Goal: Transaction & Acquisition: Purchase product/service

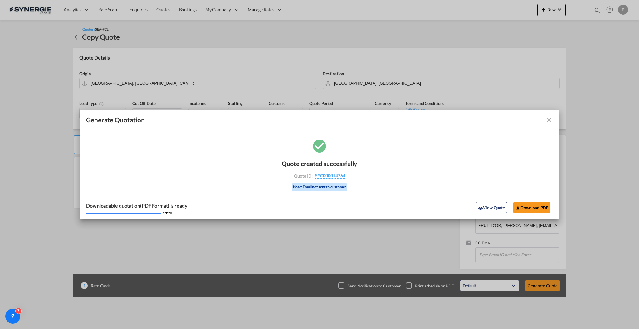
click at [549, 119] on md-icon "icon-close fg-AAA8AD cursor m-0" at bounding box center [548, 119] width 7 height 7
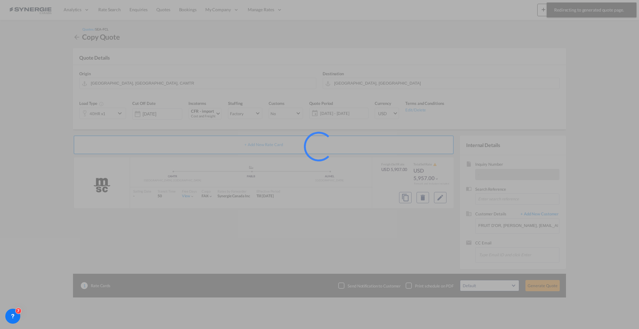
click at [597, 10] on div at bounding box center [319, 164] width 639 height 329
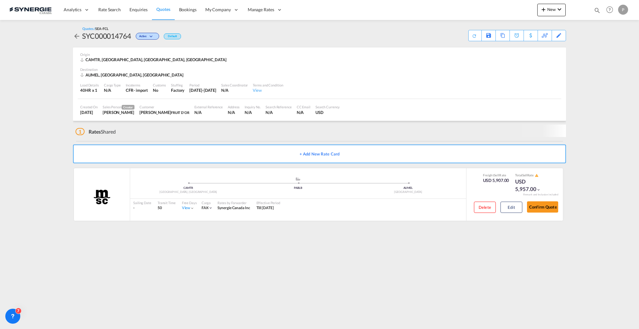
click at [595, 9] on md-icon "icon-magnify" at bounding box center [596, 10] width 7 height 7
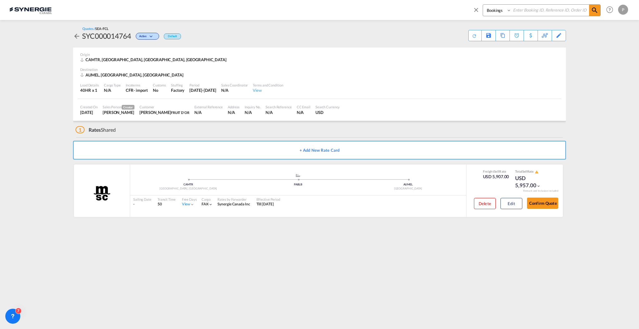
click at [502, 11] on select "Bookings Quotes Enquiries" at bounding box center [498, 10] width 30 height 11
select select "Quotes"
click at [483, 5] on select "Bookings Quotes Enquiries" at bounding box center [498, 10] width 30 height 11
click at [538, 10] on input at bounding box center [550, 10] width 78 height 11
paste input "SYC000013744"
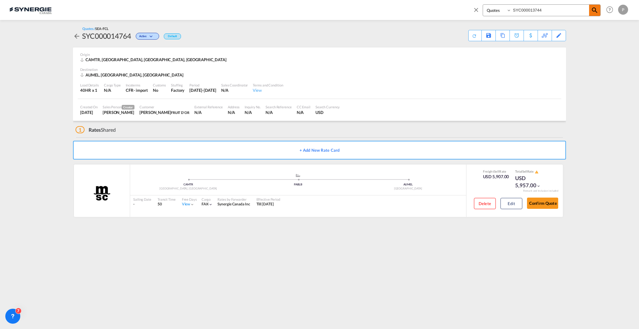
type input "SYC000013744"
click at [594, 8] on md-icon "icon-magnify" at bounding box center [594, 10] width 7 height 7
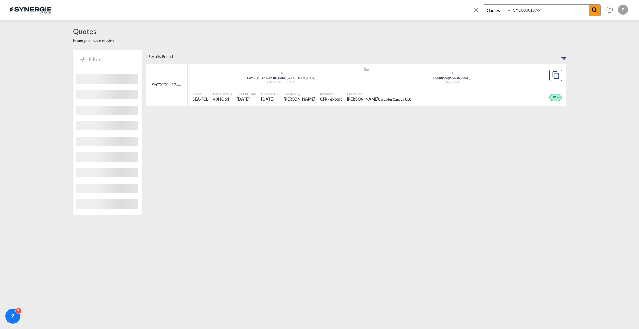
click at [360, 99] on span "Justin Tompkins Cascades Canada ULC" at bounding box center [379, 99] width 65 height 6
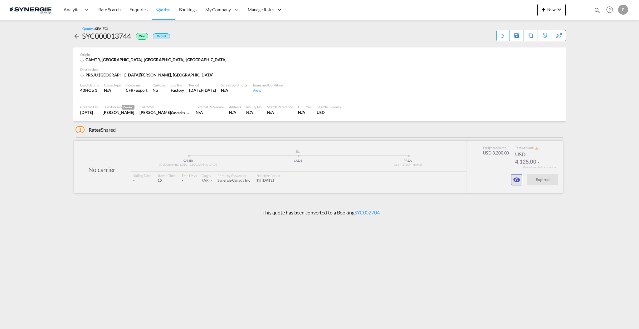
click at [520, 182] on md-icon "icon-eye" at bounding box center [516, 179] width 7 height 7
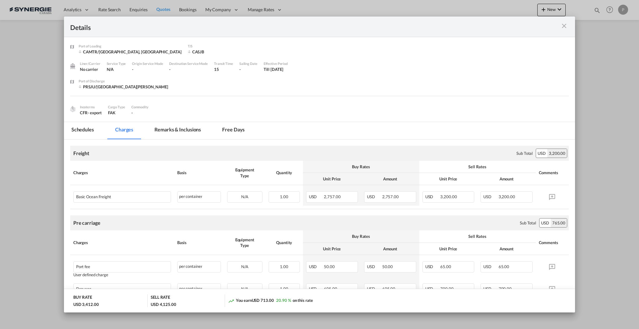
click at [187, 130] on md-tab-item "Remarks & Inclusions" at bounding box center [177, 130] width 61 height 17
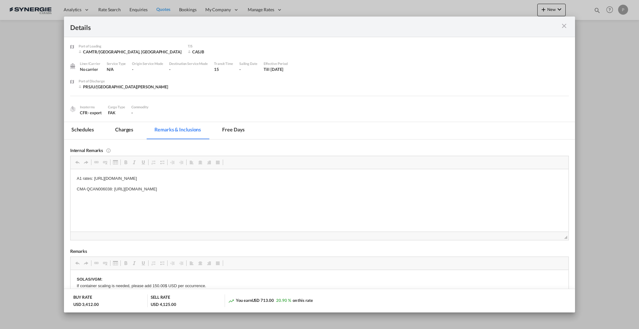
drag, startPoint x: 291, startPoint y: 190, endPoint x: 124, endPoint y: 187, distance: 167.5
drag, startPoint x: 115, startPoint y: 189, endPoint x: 155, endPoint y: 189, distance: 39.6
click at [155, 189] on p "CMA QCAN006038: https://app.frontapp.com/open/cnv_oxpardb?key=_OhpKJUDDjEc30tUR…" at bounding box center [318, 189] width 485 height 7
click at [235, 188] on p "CMA QCAN006038: https://app.frontapp.com/open/cnv_oxpardb?key=_OhpKJUDDjEc30tUR…" at bounding box center [318, 189] width 485 height 7
drag, startPoint x: 292, startPoint y: 187, endPoint x: 114, endPoint y: 186, distance: 177.1
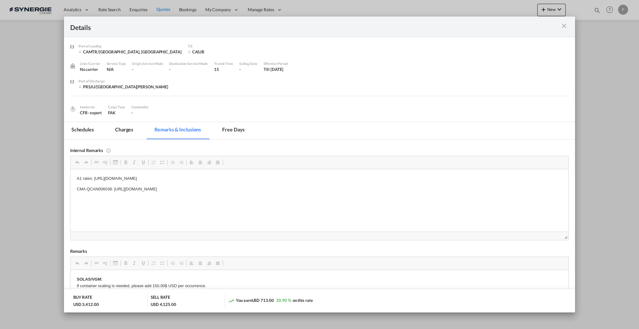
click at [114, 186] on p "CMA QCAN006038: https://app.frontapp.com/open/cnv_oxpardb?key=_OhpKJUDDjEc30tUR…" at bounding box center [318, 189] width 485 height 7
copy p "https://app.frontapp.com/open/cnv_oxpardb?key=_OhpKJUDDjEc30tUR1SE4jrpWFTMDX18"
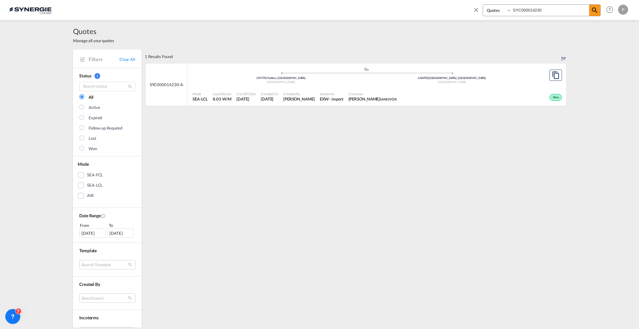
select select "Quotes"
click at [473, 9] on md-icon "icon-close" at bounding box center [475, 9] width 7 height 7
click at [127, 58] on link "Clear All" at bounding box center [127, 59] width 16 height 6
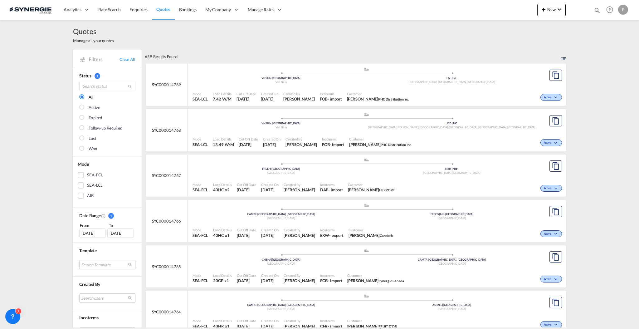
scroll to position [125, 0]
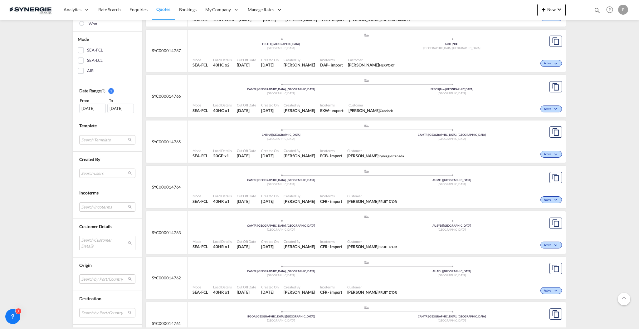
click at [104, 244] on md-select "Search Customer Details" at bounding box center [107, 242] width 56 height 14
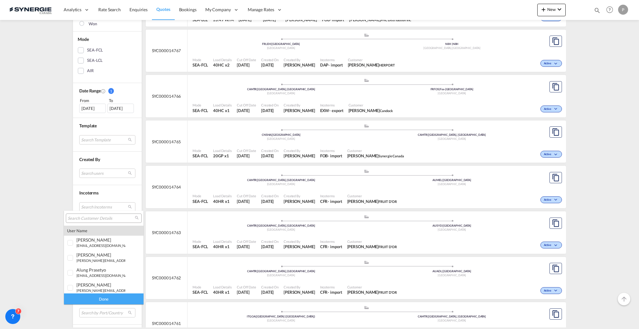
click at [99, 219] on input "search" at bounding box center [101, 218] width 67 height 6
type input "teknion"
drag, startPoint x: 121, startPoint y: 267, endPoint x: 120, endPoint y: 275, distance: 8.5
click at [121, 267] on md-option "company teknion roy & breton inc." at bounding box center [104, 267] width 80 height 15
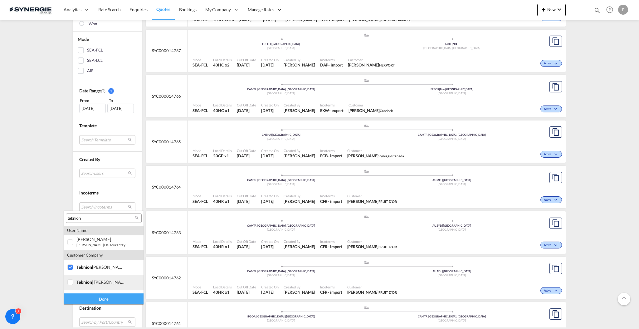
click at [121, 278] on md-option "company teknion | roy & breton" at bounding box center [104, 282] width 80 height 15
click at [109, 256] on div "teknion" at bounding box center [100, 255] width 49 height 5
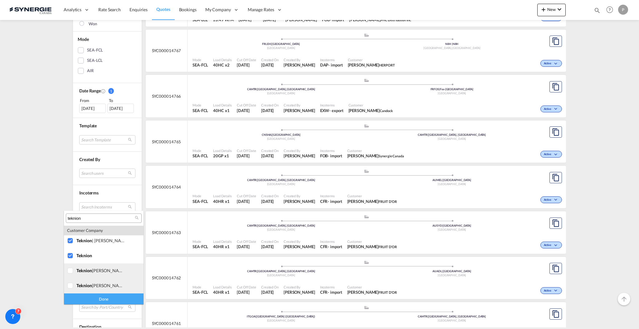
drag, startPoint x: 117, startPoint y: 274, endPoint x: 117, endPoint y: 279, distance: 5.0
click at [117, 274] on md-option "company teknion roy et breton" at bounding box center [104, 270] width 80 height 15
click at [116, 285] on div "teknion roy & breton" at bounding box center [100, 285] width 49 height 5
click at [112, 299] on div "Done" at bounding box center [104, 298] width 80 height 11
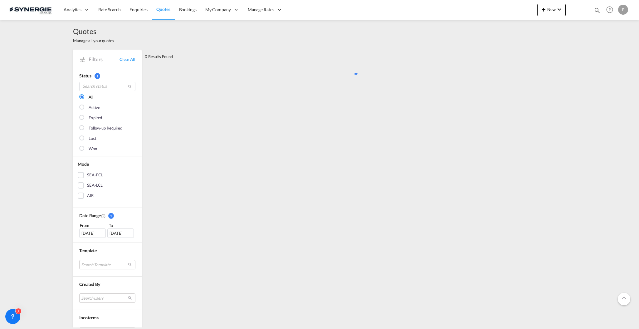
scroll to position [0, 0]
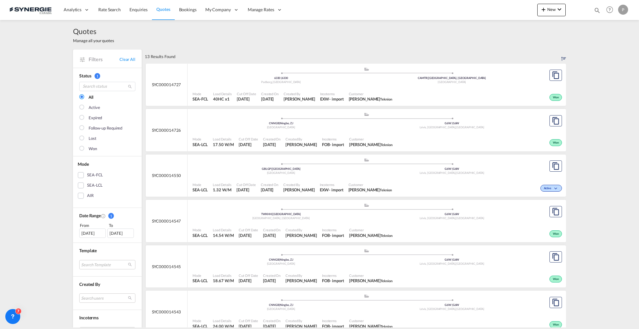
click at [363, 223] on div "Mode SEA-LCL Load Details 14.54 W/M Cut Off Date 4 Sep 2025 Created On 4 Sep 20…" at bounding box center [376, 232] width 378 height 19
drag, startPoint x: 124, startPoint y: 59, endPoint x: 46, endPoint y: 58, distance: 78.6
click at [124, 59] on link "Clear All" at bounding box center [127, 59] width 16 height 6
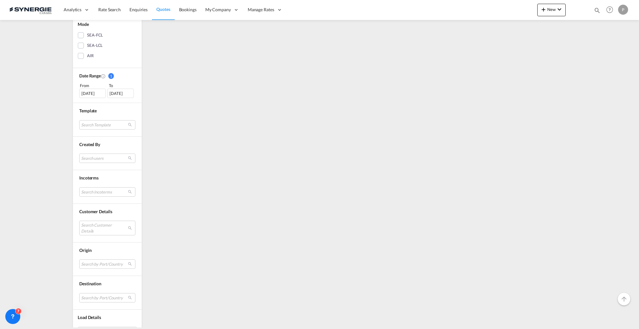
scroll to position [156, 0]
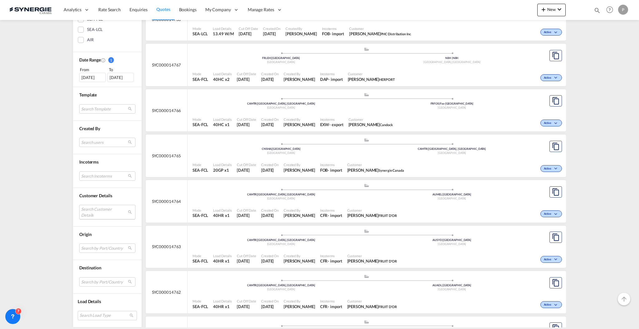
click at [110, 212] on md-select "Search Customer Details" at bounding box center [107, 212] width 56 height 14
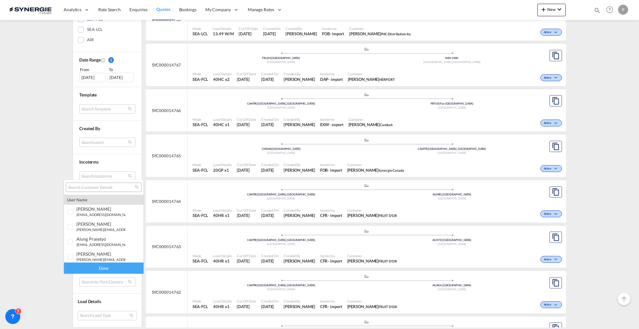
click at [111, 185] on input "search" at bounding box center [101, 188] width 67 height 6
drag, startPoint x: 610, startPoint y: 60, endPoint x: 578, endPoint y: 5, distance: 63.9
click at [610, 60] on md-backdrop at bounding box center [319, 164] width 639 height 329
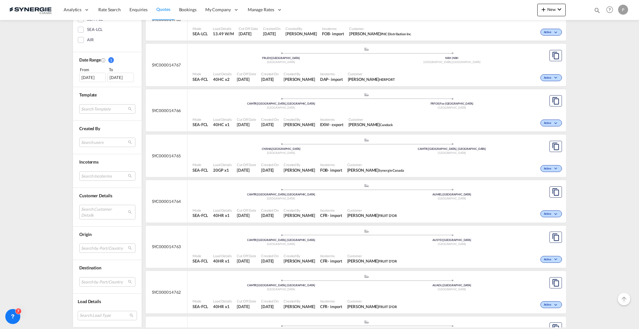
scroll to position [0, 0]
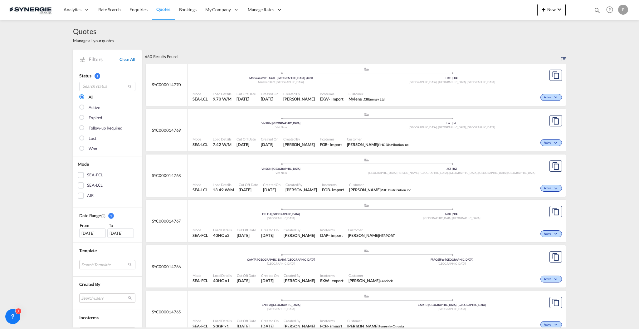
click at [128, 60] on link "Clear All" at bounding box center [127, 59] width 16 height 6
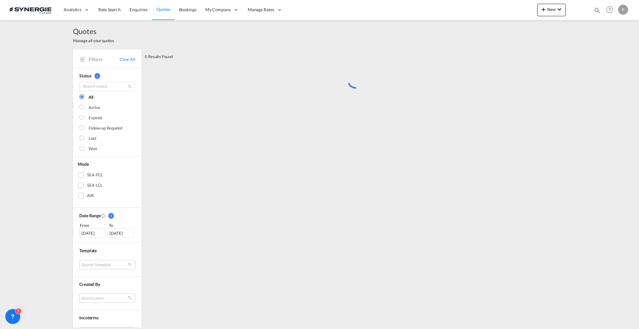
click at [594, 10] on md-icon "icon-magnify" at bounding box center [596, 10] width 7 height 7
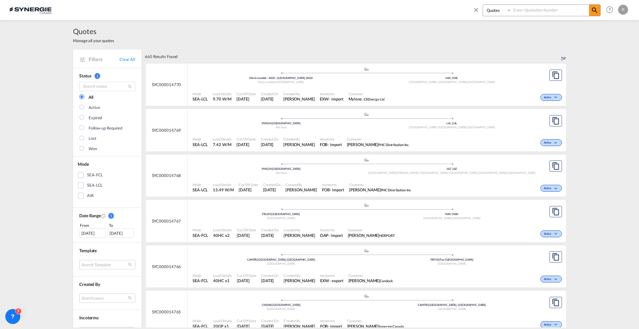
click at [495, 10] on select "Bookings Quotes Enquiries" at bounding box center [498, 10] width 30 height 11
drag, startPoint x: 495, startPoint y: 10, endPoint x: 510, endPoint y: 9, distance: 15.3
click at [495, 10] on select "Bookings Quotes Enquiries" at bounding box center [498, 10] width 30 height 11
click at [534, 9] on input at bounding box center [550, 10] width 78 height 11
paste input "SYC000014643"
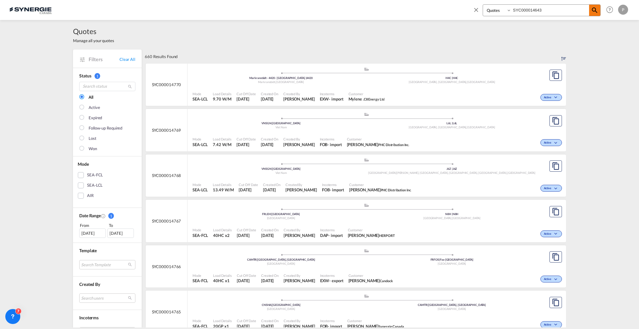
type input "SYC000014643"
click at [595, 14] on span at bounding box center [594, 10] width 11 height 11
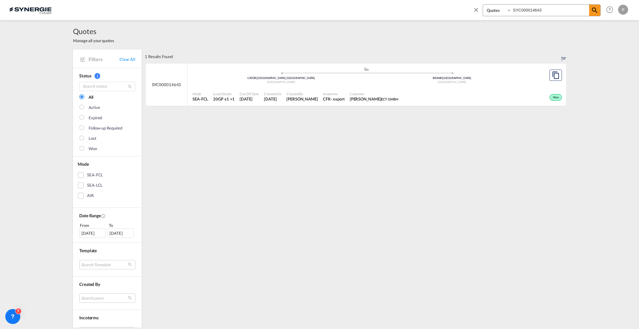
click at [485, 86] on div ".a{fill:#aaa8ad;} .a{fill:#aaa8ad;} CATOR | Toronto, ON Canada BEANR | Antwerp …" at bounding box center [366, 77] width 348 height 20
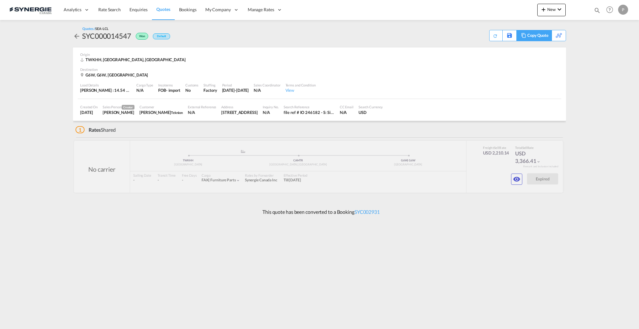
click at [543, 37] on div "Copy Quote" at bounding box center [537, 35] width 21 height 11
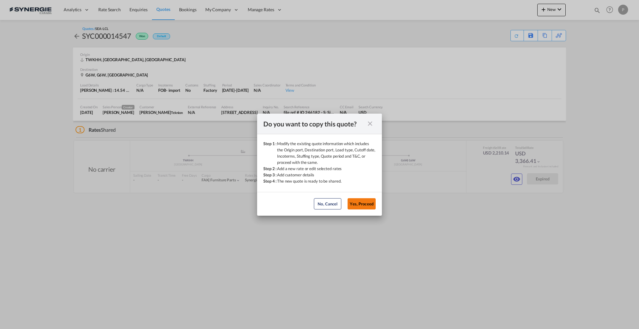
click at [366, 200] on button "Yes, Proceed" at bounding box center [361, 203] width 28 height 11
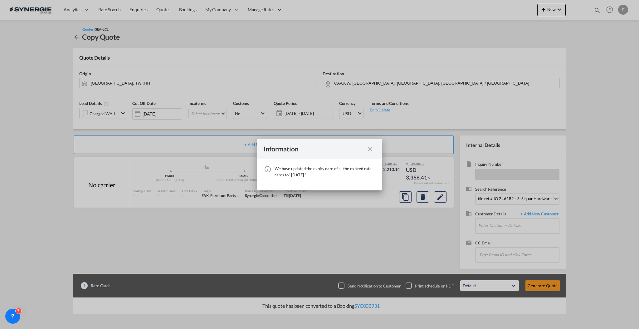
click at [368, 148] on md-icon "icon-close fg-AAA8AD cursor" at bounding box center [369, 148] width 7 height 7
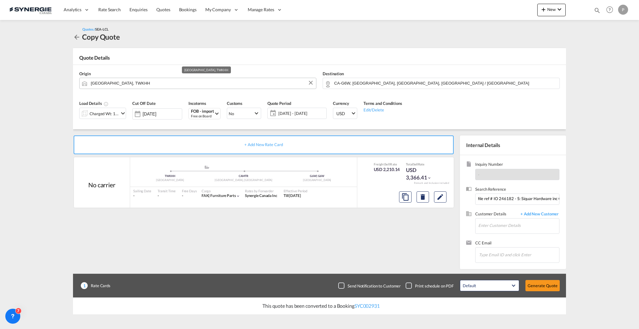
click at [169, 84] on input "[GEOGRAPHIC_DATA], TWKHH" at bounding box center [202, 83] width 222 height 11
click at [110, 118] on div "Charged Wt: 14.54 W/M" at bounding box center [99, 113] width 39 height 11
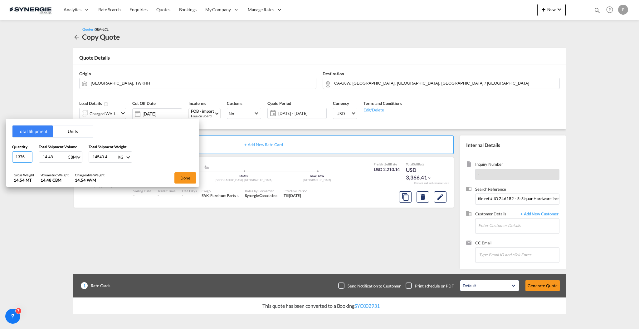
click at [17, 157] on input "1376" at bounding box center [22, 156] width 20 height 11
type input "13"
type input "12"
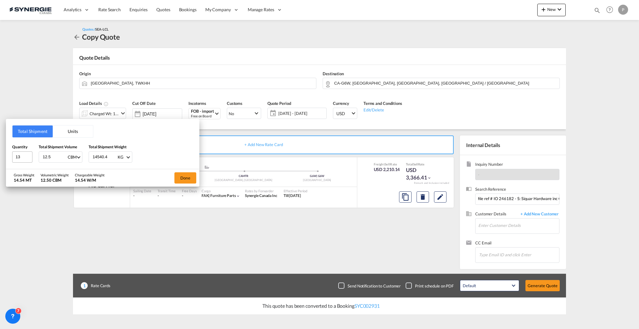
type input "12.5"
type input "11817"
click at [190, 176] on button "Done" at bounding box center [185, 177] width 22 height 11
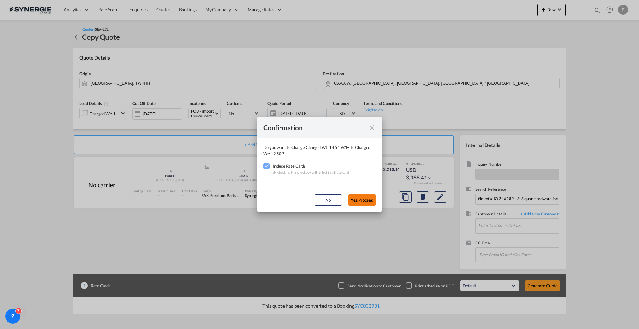
click at [364, 197] on button "Yes,Proceed" at bounding box center [361, 199] width 27 height 11
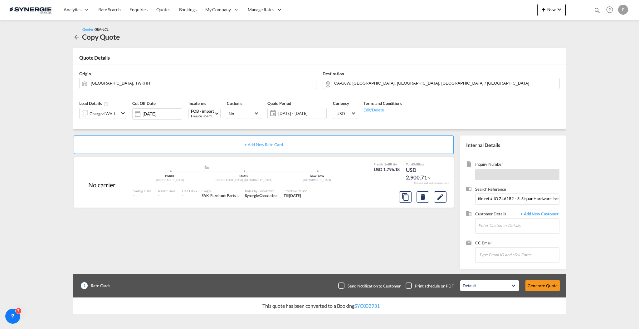
click at [297, 113] on span "15 Sep - 15 Oct 2025" at bounding box center [301, 113] width 46 height 6
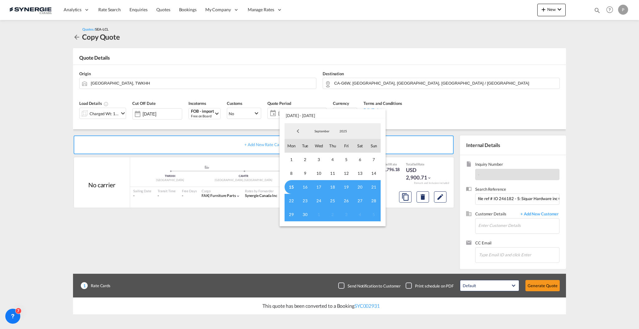
click at [285, 184] on span "15" at bounding box center [291, 187] width 14 height 14
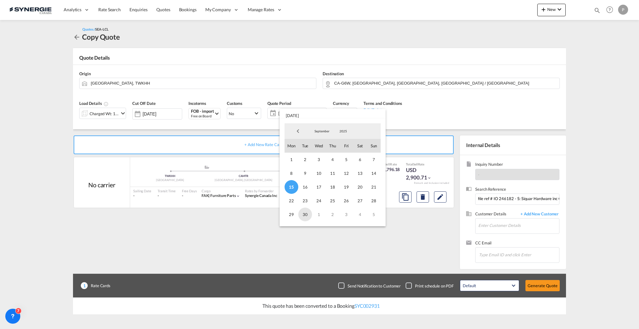
click at [307, 214] on span "30" at bounding box center [305, 214] width 14 height 14
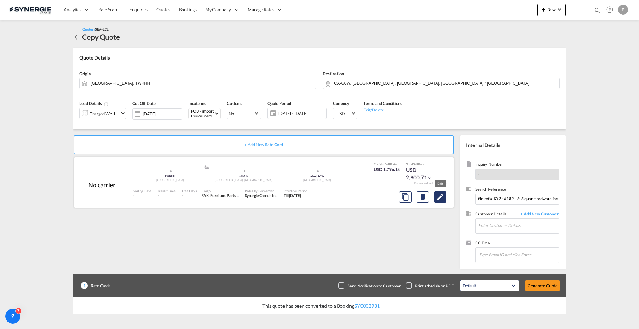
click at [445, 199] on button "Edit" at bounding box center [440, 196] width 12 height 11
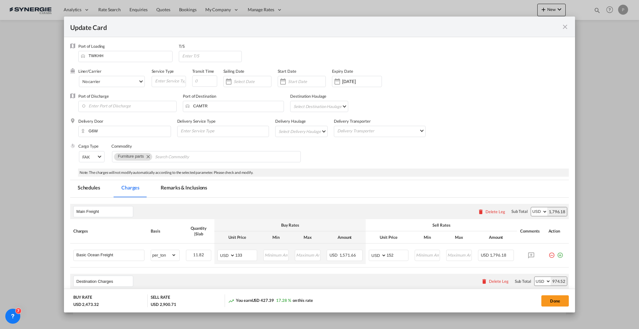
select select "per_ton"
select select "per_kg"
select select "flat"
select select "per_shipment"
select select "per_bl"
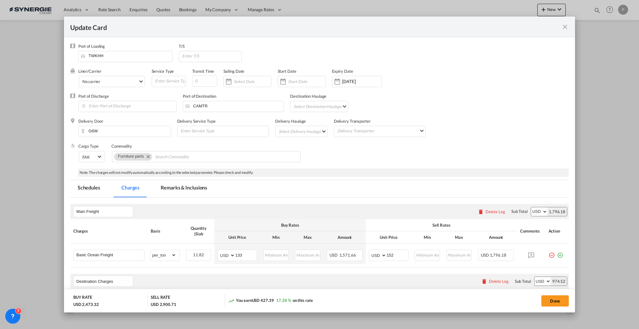
select select "per_bl"
select select "per_shipment"
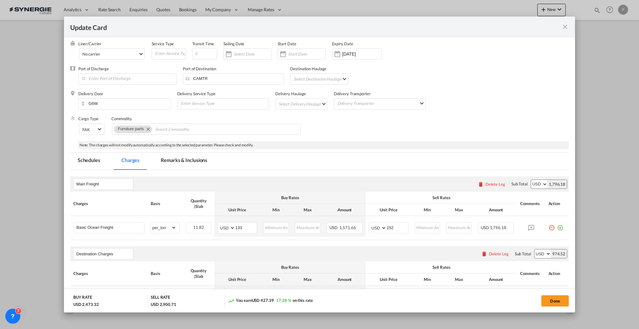
scroll to position [41, 0]
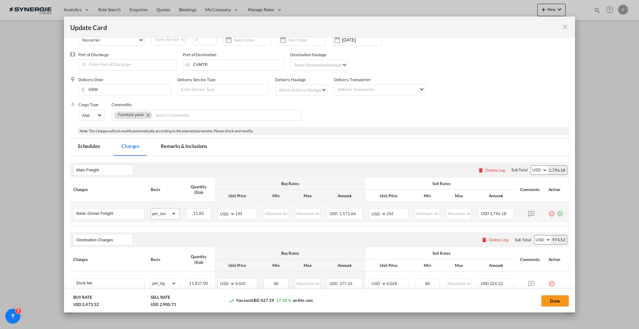
click at [168, 208] on div "gross_weight volumetric_weight per_shipment per_bl per_km per_hawb per_kg flat …" at bounding box center [165, 213] width 29 height 11
click at [241, 212] on input "133" at bounding box center [246, 212] width 22 height 9
click at [398, 213] on input "152" at bounding box center [397, 212] width 22 height 9
click at [238, 213] on input "133" at bounding box center [246, 212] width 22 height 9
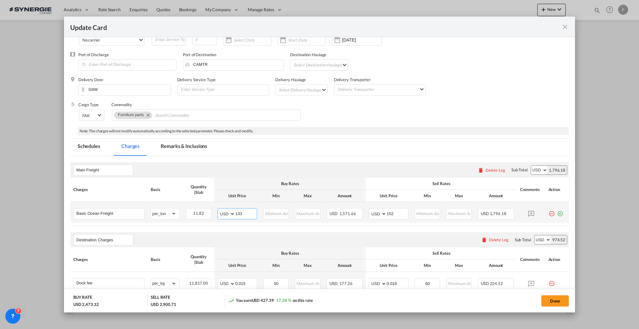
click at [238, 213] on input "133" at bounding box center [246, 212] width 22 height 9
type input "145"
type input "160"
click at [325, 172] on div "Main Freight Please enter leg name Leg Name Already Exists Delete Leg Sub Total…" at bounding box center [319, 169] width 498 height 15
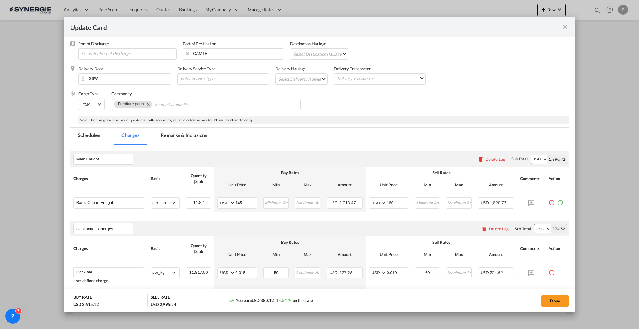
scroll to position [0, 0]
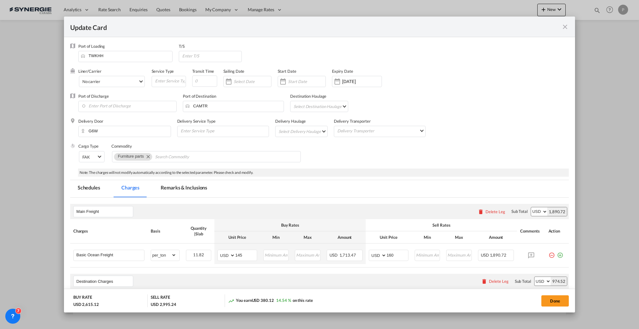
click at [195, 183] on md-tab-item "Remarks & Inclusions" at bounding box center [183, 188] width 61 height 17
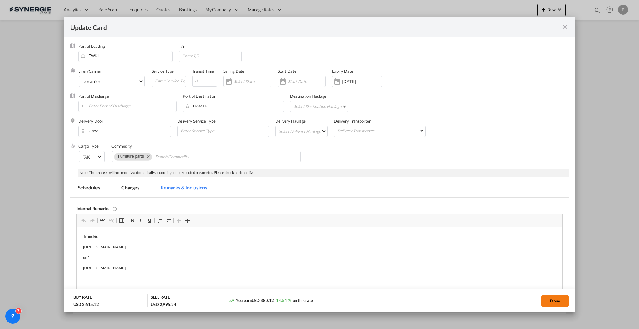
click at [554, 302] on button "Done" at bounding box center [554, 300] width 27 height 11
type input "14 Oct 2025"
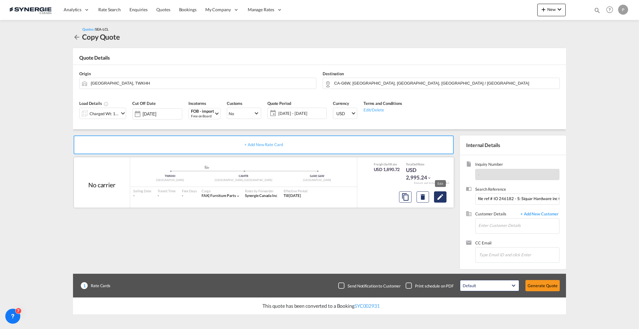
click at [439, 200] on md-icon "Edit" at bounding box center [439, 196] width 7 height 7
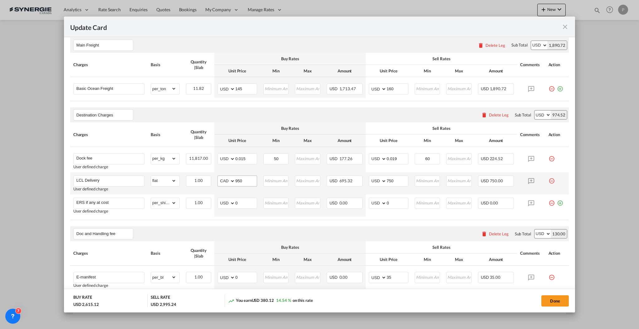
scroll to position [41, 0]
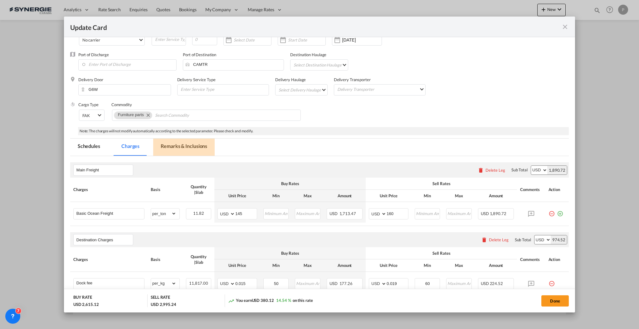
click at [201, 148] on md-tab-item "Remarks & Inclusions" at bounding box center [183, 146] width 61 height 17
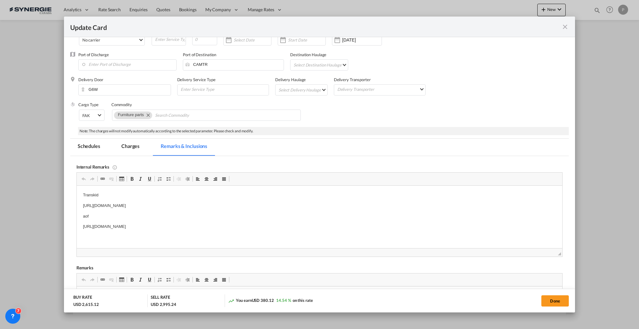
scroll to position [0, 0]
click at [191, 203] on p "https://app.frontapp.com/open/msg_1hfxsdfz?key=dM-G5wa9cRYZDkmQkttH1bYJhDC9u9BB" at bounding box center [319, 205] width 473 height 7
click at [105, 224] on p "https://app.frontapp.com/open/msg_1hfvflqn?key=sIkLOBVaoC6Ch55brlWfMKxaCb_4NTRQ" at bounding box center [319, 226] width 473 height 7
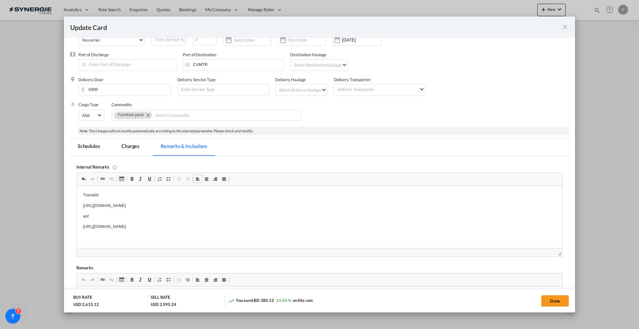
drag, startPoint x: 264, startPoint y: 206, endPoint x: 100, endPoint y: 365, distance: 228.5
click at [76, 186] on html "Transkid https://app.frontapp.com/open/msg_1hfxsdfz?key=dM-G5wa9cRYZDkmQkttH1bY…" at bounding box center [318, 211] width 485 height 51
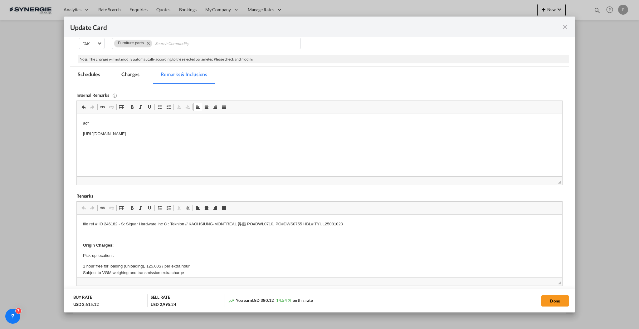
scroll to position [166, 0]
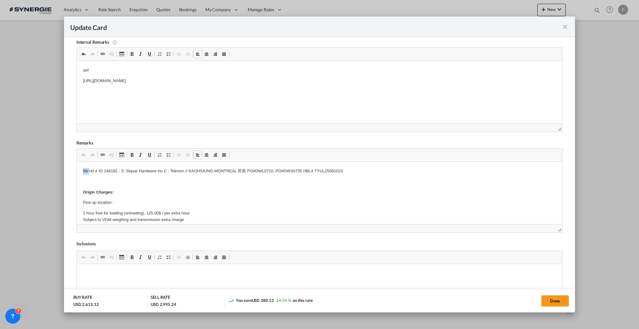
click at [86, 170] on p "file ref # IO 246182 - S: Siquar Hardware inc C : Teknion // KAOHSIUNG-MONTREAL…" at bounding box center [319, 171] width 473 height 7
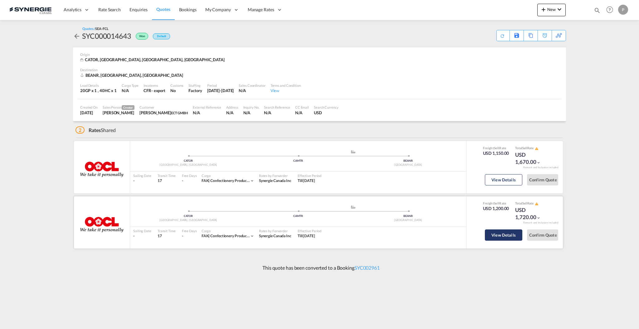
click at [492, 234] on button "View Details" at bounding box center [503, 234] width 37 height 11
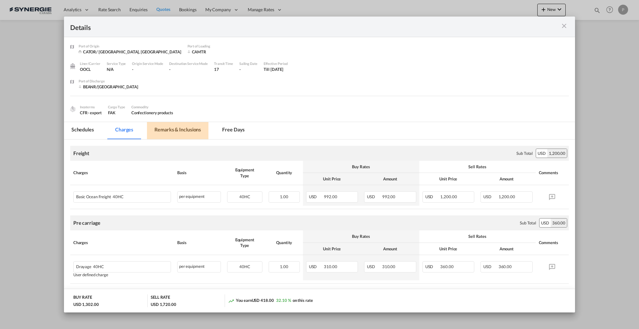
click at [176, 128] on md-tab-item "Remarks & Inclusions" at bounding box center [177, 130] width 61 height 17
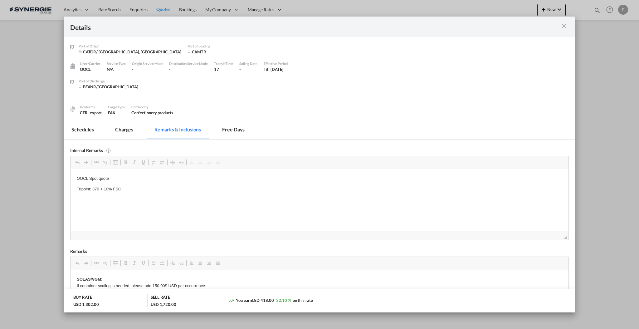
click at [116, 127] on md-tab-item "Charges" at bounding box center [124, 130] width 33 height 17
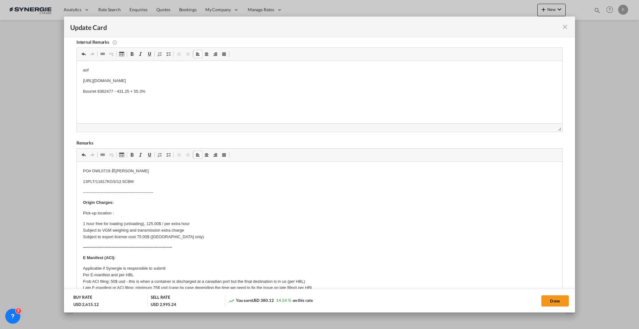
drag, startPoint x: 553, startPoint y: 231, endPoint x: 576, endPoint y: 341, distance: 112.9
click at [576, 328] on html "Analytics Reports Dashboard Rate Search Enquiries Quotes" at bounding box center [319, 164] width 639 height 329
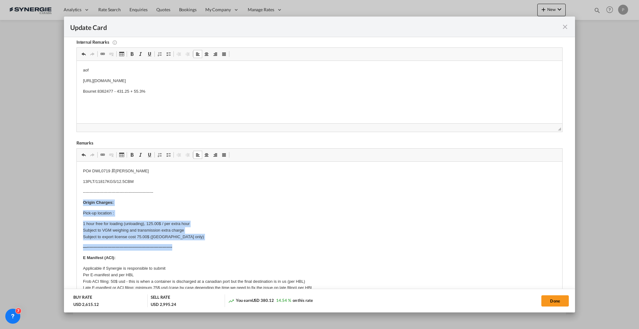
drag, startPoint x: 179, startPoint y: 245, endPoint x: 78, endPoint y: 197, distance: 112.2
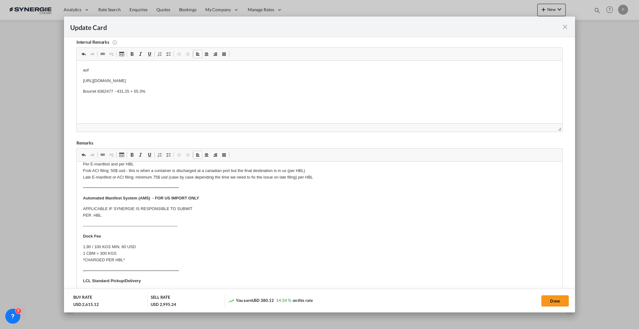
scroll to position [41, 0]
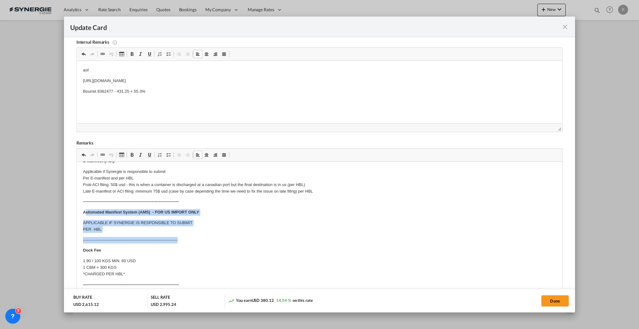
drag, startPoint x: 84, startPoint y: 210, endPoint x: 206, endPoint y: 234, distance: 123.8
click at [206, 234] on body "PO# DWL0719 昇燕 13PLT/11817KGS/12.5CBM -----------------------------------------…" at bounding box center [319, 311] width 473 height 370
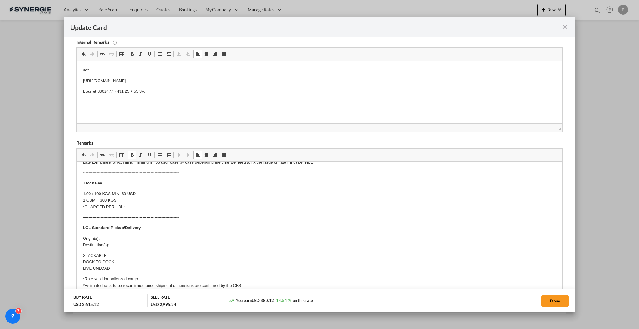
scroll to position [83, 0]
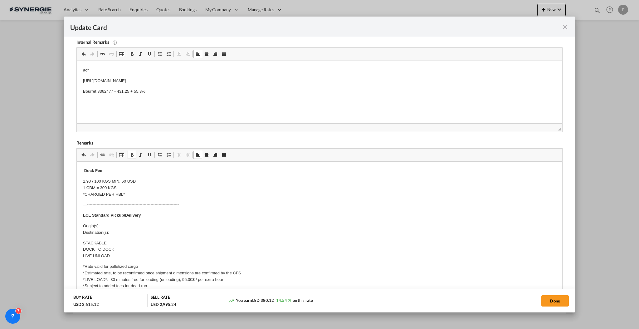
click at [131, 227] on p "Origin(s): Destination(s):" at bounding box center [319, 229] width 473 height 13
click at [119, 228] on p "Origin(s): Destination(s):" at bounding box center [319, 229] width 473 height 13
click at [124, 233] on p "Origin(s): Destination(s):" at bounding box center [319, 229] width 473 height 13
click at [127, 226] on p "Origin(s): Destination(s): Levis G6Y 9E8" at bounding box center [319, 229] width 473 height 13
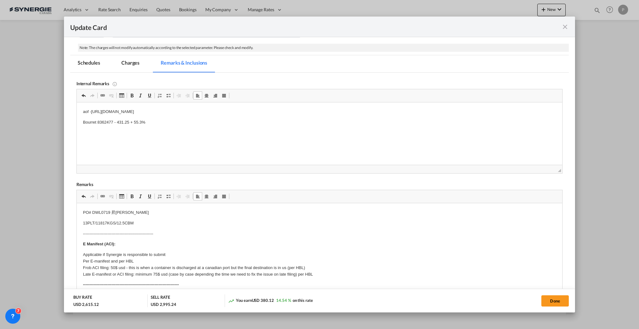
scroll to position [0, 0]
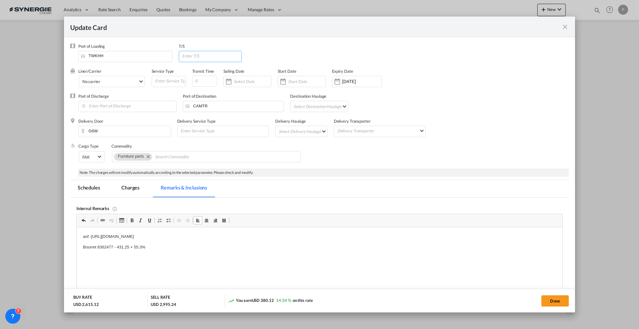
click at [198, 59] on input "Update Card Port ..." at bounding box center [212, 55] width 60 height 9
type input "CAVAN"
type input "40"
click at [130, 182] on md-tab-item "Charges" at bounding box center [130, 188] width 33 height 17
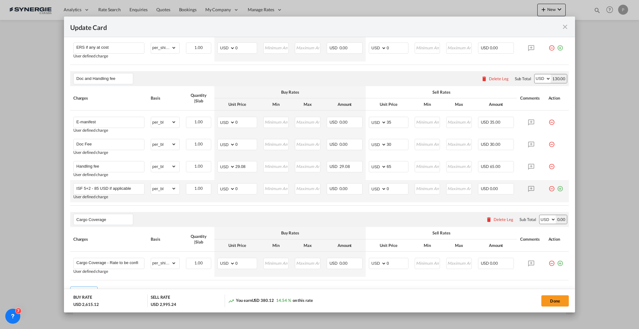
scroll to position [332, 0]
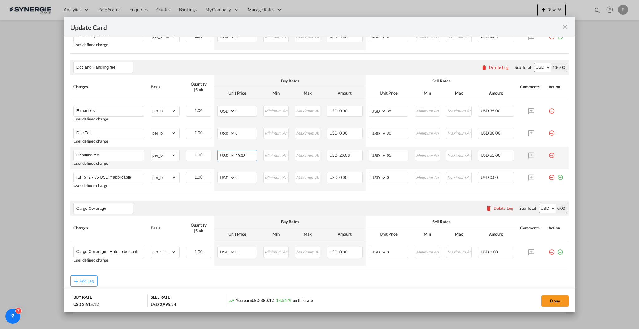
click at [245, 156] on input "29.08" at bounding box center [246, 154] width 22 height 9
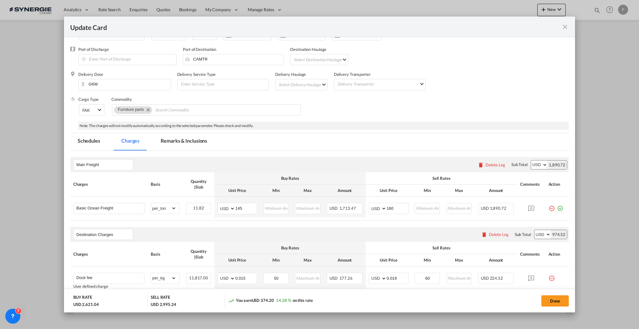
scroll to position [0, 0]
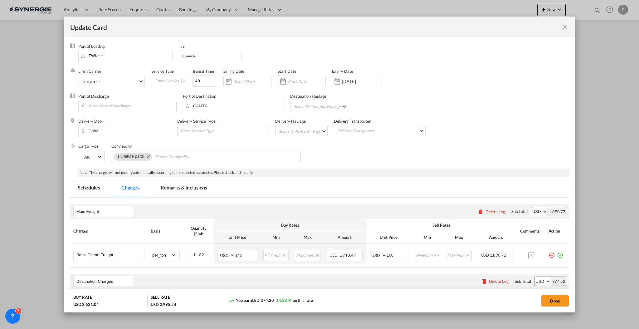
type input "35"
click at [185, 187] on md-tab-item "Remarks & Inclusions" at bounding box center [183, 188] width 61 height 17
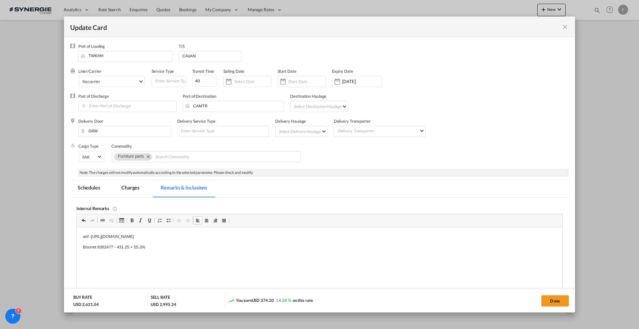
drag, startPoint x: 146, startPoint y: 22, endPoint x: 132, endPoint y: 189, distance: 167.5
click at [132, 189] on md-tab-item "Charges" at bounding box center [130, 188] width 33 height 17
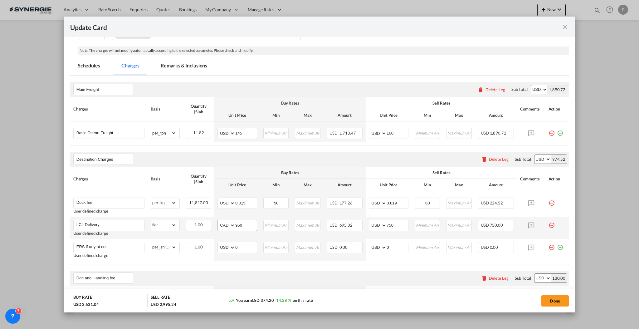
scroll to position [125, 0]
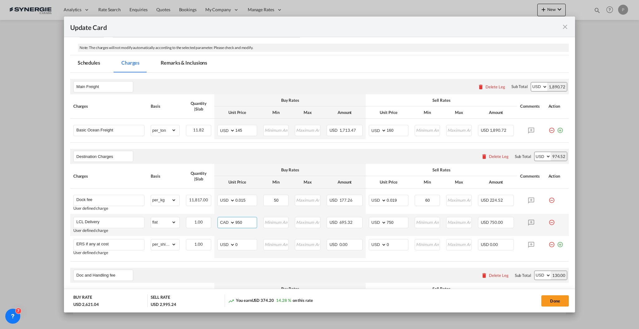
click at [241, 222] on input "950" at bounding box center [246, 221] width 22 height 9
type input "515"
click at [386, 220] on input "750" at bounding box center [397, 221] width 22 height 9
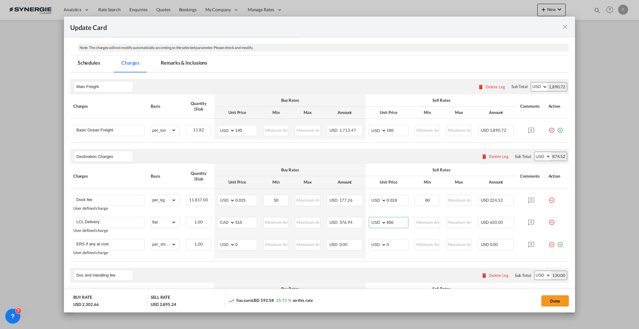
type input "650"
drag, startPoint x: 246, startPoint y: 199, endPoint x: 243, endPoint y: 198, distance: 3.5
click at [243, 198] on input "0.015" at bounding box center [246, 199] width 22 height 9
type input "0.017"
click at [548, 297] on button "Done" at bounding box center [554, 300] width 27 height 11
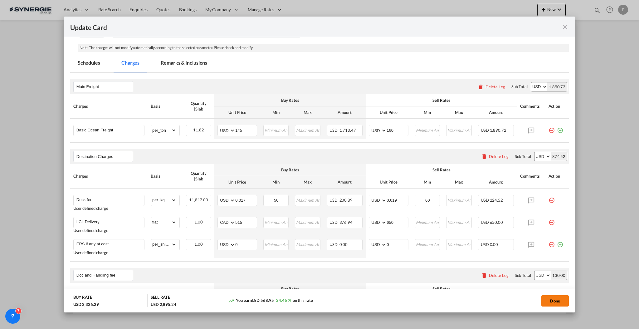
type input "14 Oct 2025"
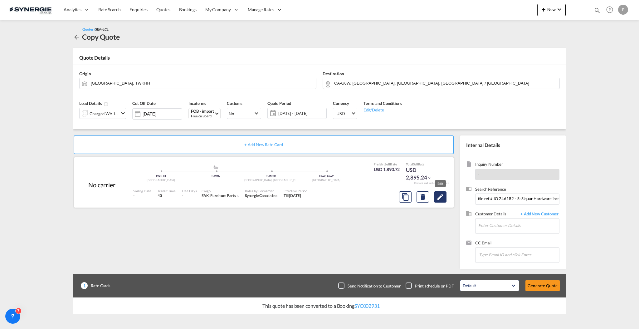
click at [445, 201] on button "Edit" at bounding box center [440, 196] width 12 height 11
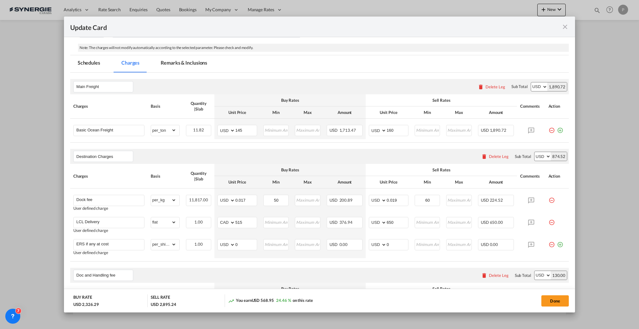
scroll to position [166, 0]
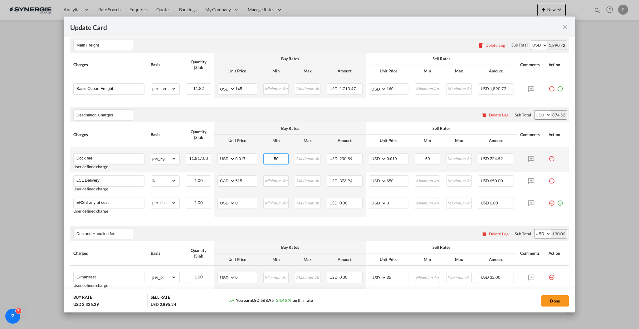
click at [274, 157] on input "50" at bounding box center [276, 157] width 25 height 9
click at [277, 157] on input "50" at bounding box center [276, 157] width 25 height 9
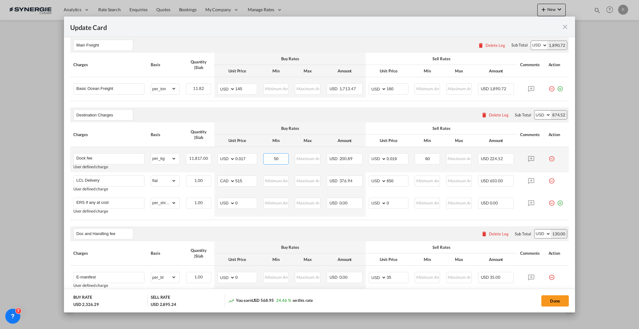
click at [277, 157] on input "50" at bounding box center [276, 157] width 25 height 9
type input "55"
click at [285, 142] on th "Min" at bounding box center [276, 140] width 32 height 12
click at [220, 181] on select "AED AFN ALL AMD ANG AOA ARS AUD AWG AZN BAM BBD BDT BGN BHD BIF BMD BND BOB BRL…" at bounding box center [227, 181] width 16 height 9
select select "string:USD"
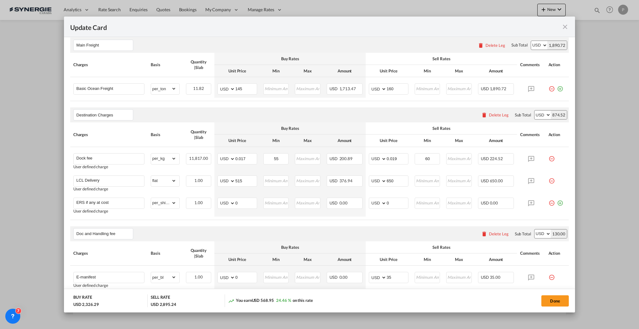
click at [0, 0] on div "Update Card Port ..." at bounding box center [0, 0] width 0 height 0
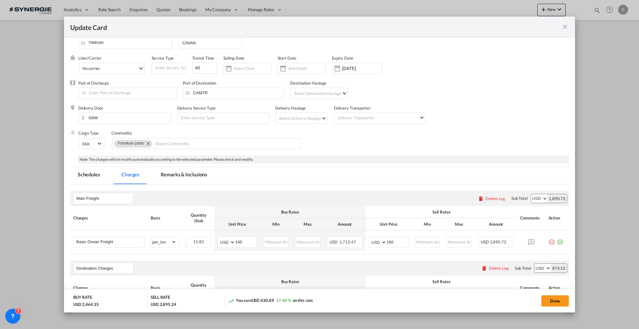
scroll to position [0, 0]
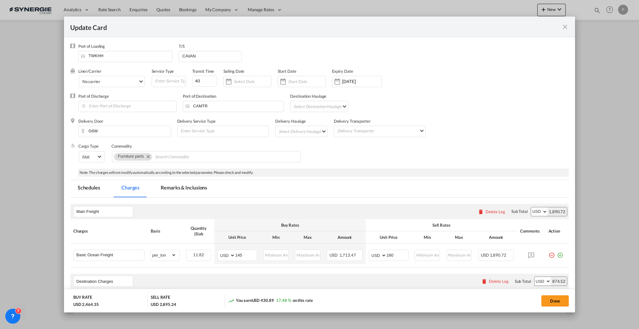
drag, startPoint x: 174, startPoint y: 194, endPoint x: 151, endPoint y: 192, distance: 23.1
click at [174, 194] on md-tab-item "Remarks & Inclusions" at bounding box center [183, 188] width 61 height 17
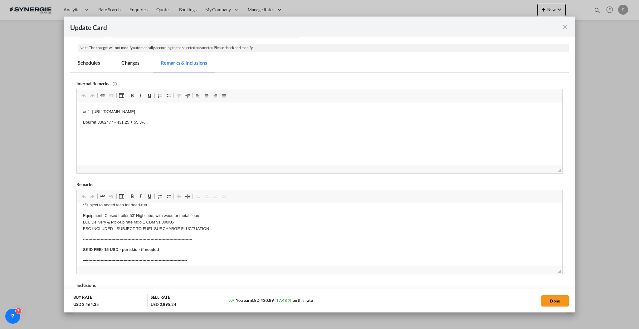
scroll to position [208, 0]
click at [556, 298] on button "Done" at bounding box center [554, 300] width 27 height 11
type input "14 Oct 2025"
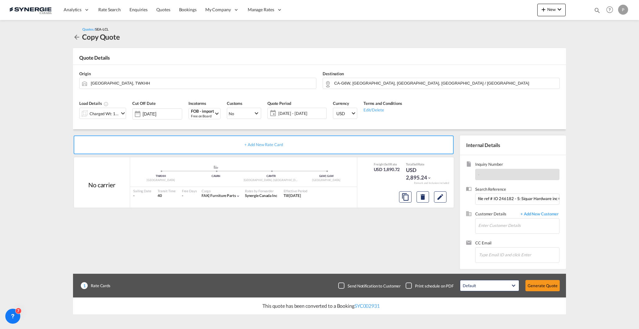
scroll to position [31, 0]
click at [435, 199] on button "Edit" at bounding box center [440, 196] width 12 height 11
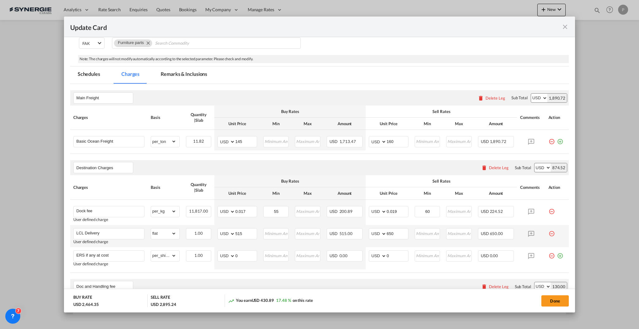
scroll to position [125, 0]
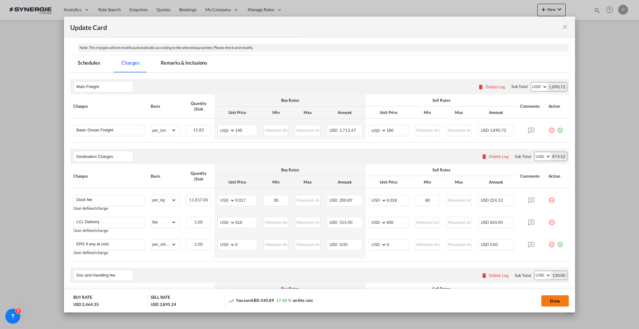
click at [551, 298] on button "Done" at bounding box center [554, 300] width 27 height 11
type input "14 Oct 2025"
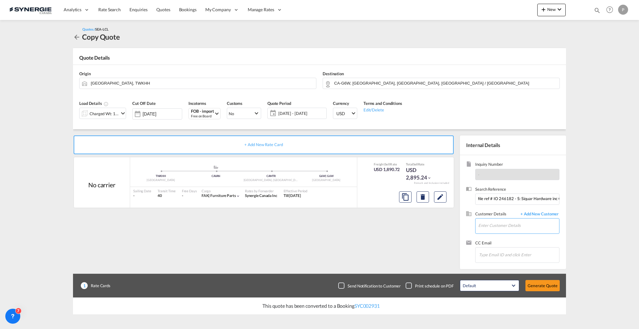
click at [516, 221] on input "Enter Customer Details" at bounding box center [518, 225] width 81 height 14
click at [488, 202] on input "file ref # IO 246182 - S: Siquar Hardware inc C : Teknion // KAOHSIUNG-MONTREAL…" at bounding box center [517, 198] width 84 height 11
click at [492, 223] on input "Enter Customer Details" at bounding box center [518, 225] width 81 height 14
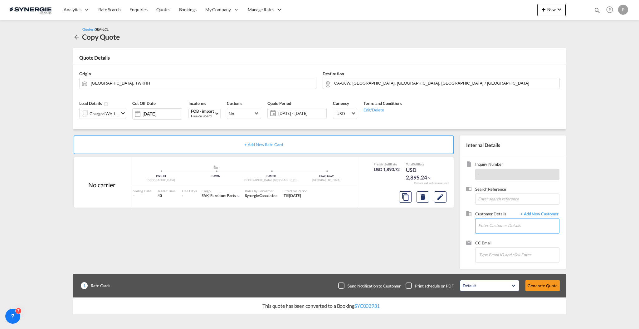
click at [503, 226] on input "Enter Customer Details" at bounding box center [518, 225] width 81 height 14
paste input "charles-olivier.thibault@teknion.com"
click at [513, 233] on div "Charles-Olivier Thibault charles-olivier.thibault@teknion.com | Teknion" at bounding box center [518, 236] width 81 height 17
type input "Teknion, Charles-Olivier Thibault, charles-olivier.thibault@teknion.com"
click at [539, 283] on button "Generate Quote" at bounding box center [542, 285] width 34 height 11
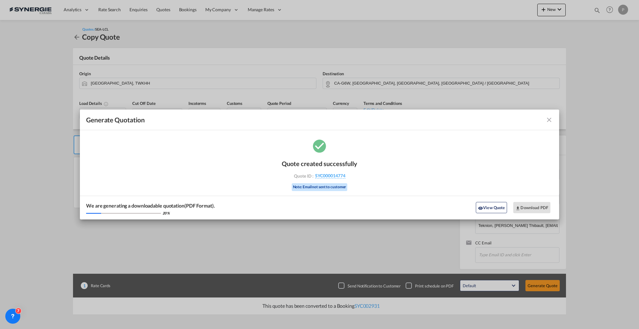
drag, startPoint x: 350, startPoint y: 178, endPoint x: 346, endPoint y: 179, distance: 4.4
click at [346, 179] on div "Quote created successfully Quote ID : SYC000014774 Note: Email not sent to cust…" at bounding box center [319, 174] width 75 height 42
copy div "SYC000014774"
click at [546, 119] on md-icon "icon-close fg-AAA8AD cursor m-0" at bounding box center [548, 119] width 7 height 7
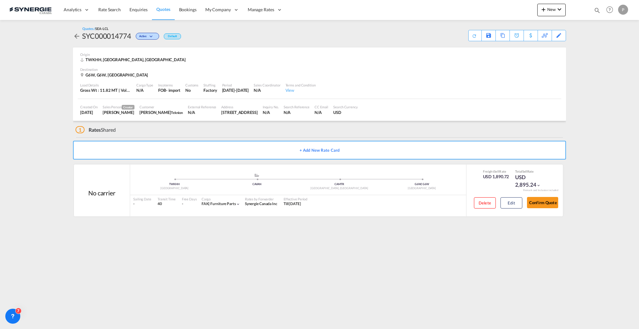
click at [598, 11] on md-icon "icon-magnify" at bounding box center [596, 10] width 7 height 7
drag, startPoint x: 494, startPoint y: 9, endPoint x: 495, endPoint y: 14, distance: 5.4
click at [494, 9] on select "Bookings Quotes Enquiries" at bounding box center [498, 10] width 30 height 11
select select "Quotes"
click at [483, 5] on select "Bookings Quotes Enquiries" at bounding box center [498, 10] width 30 height 11
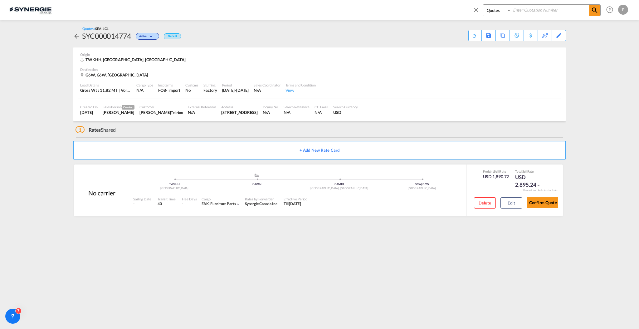
click at [535, 7] on input at bounding box center [550, 10] width 78 height 11
paste input "SYC000001533"
type input "SYC000001533"
click at [595, 13] on md-icon "icon-magnify" at bounding box center [594, 10] width 7 height 7
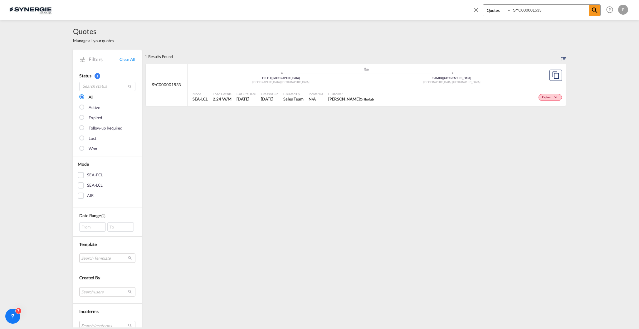
click at [414, 92] on div "Expired" at bounding box center [469, 97] width 187 height 16
drag, startPoint x: 128, startPoint y: 59, endPoint x: 115, endPoint y: 266, distance: 207.2
click at [128, 59] on link "Clear All" at bounding box center [127, 59] width 16 height 6
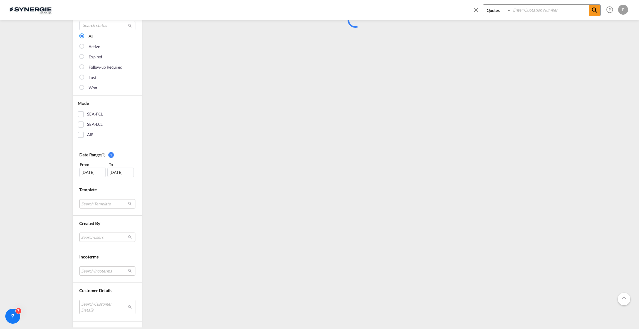
scroll to position [83, 0]
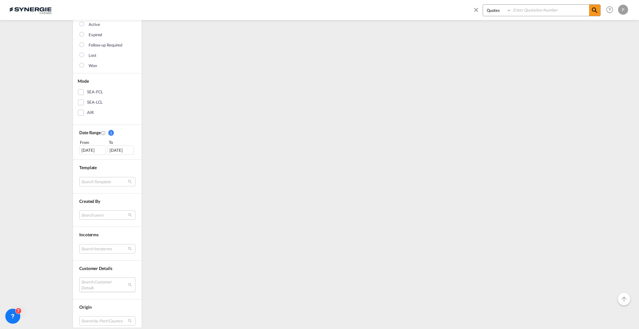
click at [102, 281] on md-select "Search Customer Details user name user emeline Buisson emeline.buisson@lyseo.co…" at bounding box center [107, 284] width 56 height 14
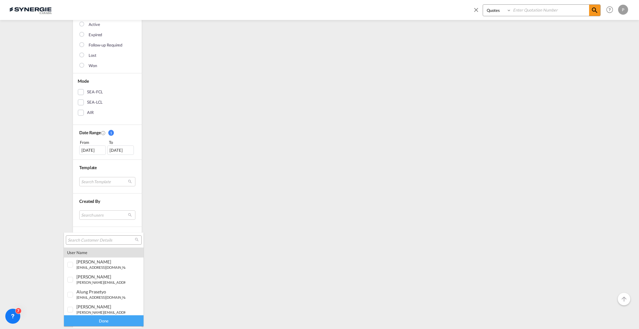
click at [104, 236] on div at bounding box center [104, 239] width 76 height 9
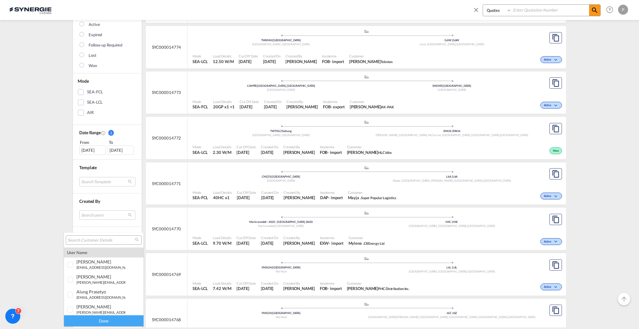
click at [104, 238] on input "search" at bounding box center [101, 240] width 67 height 6
type input "orthof"
click at [109, 301] on md-option "company orthof ab" at bounding box center [104, 304] width 80 height 15
click at [103, 317] on div "Done" at bounding box center [104, 317] width 80 height 11
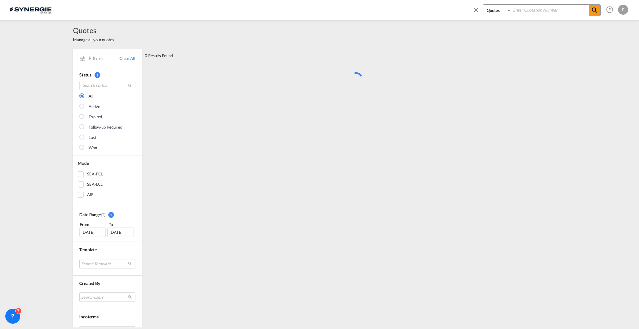
scroll to position [0, 0]
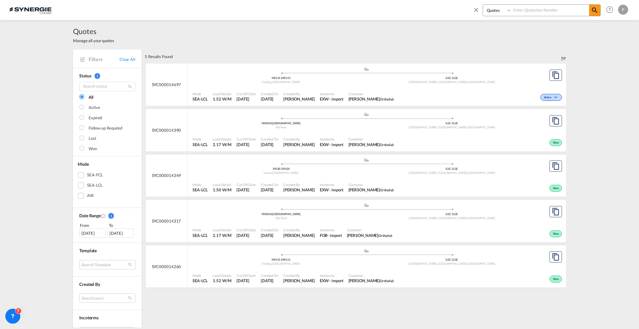
click at [90, 235] on div "16 Aug 2025" at bounding box center [92, 232] width 27 height 9
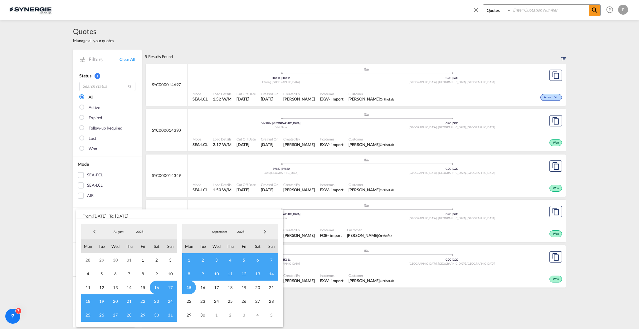
click at [92, 232] on span "Previous Month" at bounding box center [94, 231] width 12 height 12
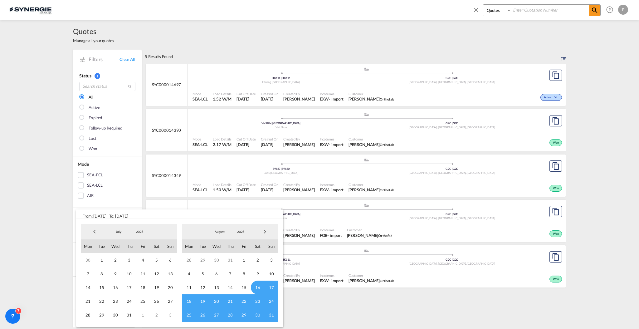
click at [92, 232] on span "Previous Month" at bounding box center [94, 231] width 12 height 12
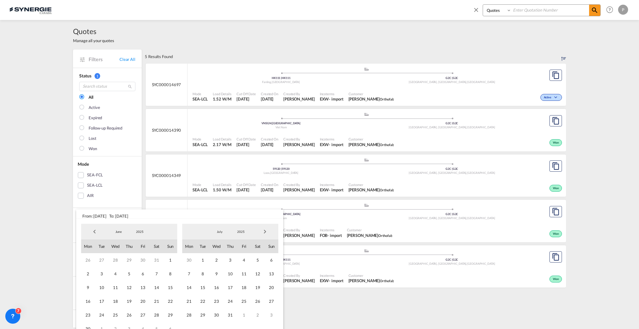
click at [92, 232] on span "Previous Month" at bounding box center [94, 231] width 12 height 12
click at [95, 231] on span "Previous Month" at bounding box center [94, 231] width 12 height 12
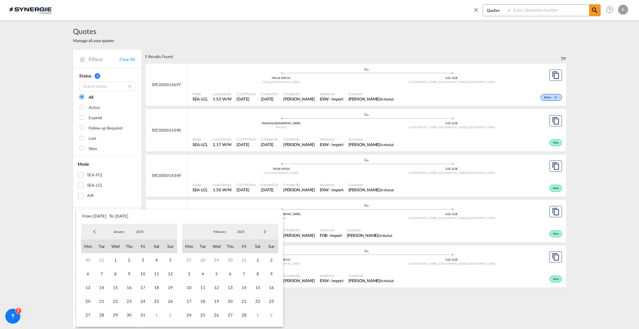
click at [95, 231] on span "Previous Month" at bounding box center [94, 231] width 12 height 12
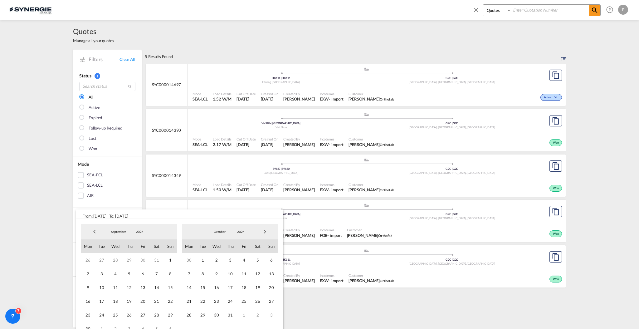
click at [95, 231] on span "Previous Month" at bounding box center [94, 231] width 12 height 12
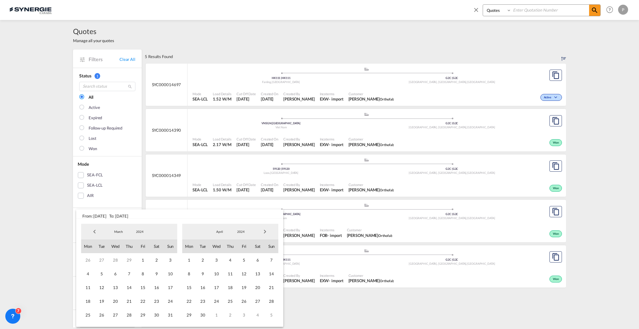
click at [95, 231] on span "Previous Month" at bounding box center [94, 231] width 12 height 12
click at [90, 259] on span "1" at bounding box center [88, 260] width 14 height 14
click at [241, 234] on md-select-value "2024" at bounding box center [240, 231] width 21 height 9
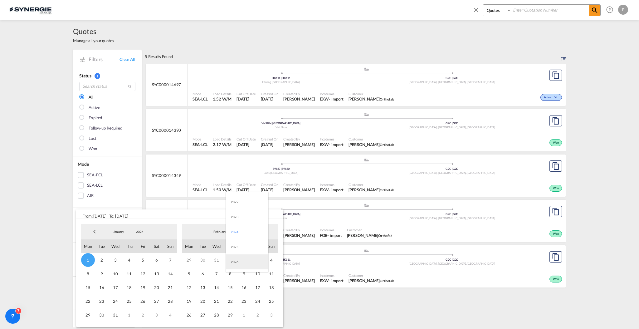
click at [238, 259] on md-option "2026" at bounding box center [247, 261] width 42 height 15
click at [274, 261] on span "1" at bounding box center [271, 260] width 14 height 14
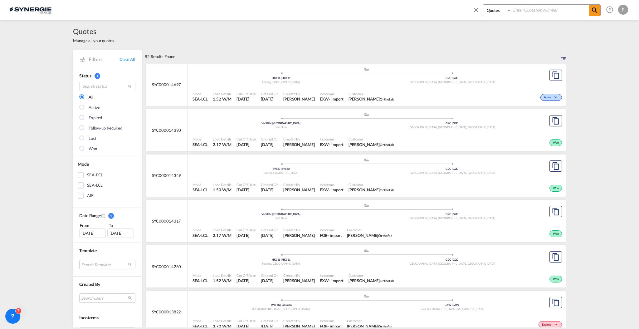
scroll to position [125, 0]
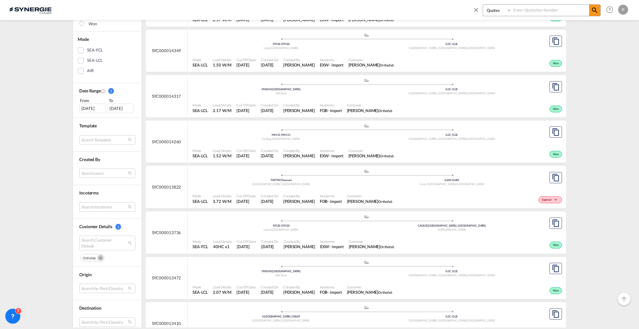
click at [355, 234] on div ".a{fill:#aaa8ad;} .a{fill:#aaa8ad;} 59120 | 59120 Loos , France CAQUE | Quebec …" at bounding box center [366, 224] width 348 height 20
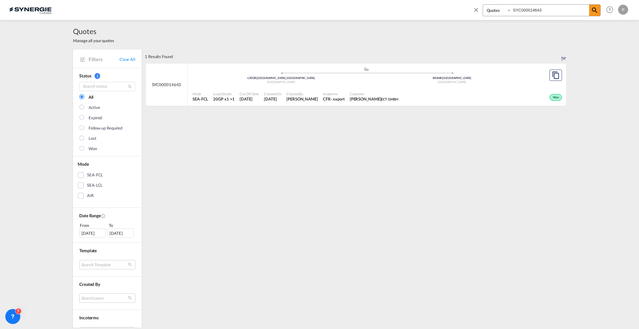
select select "Quotes"
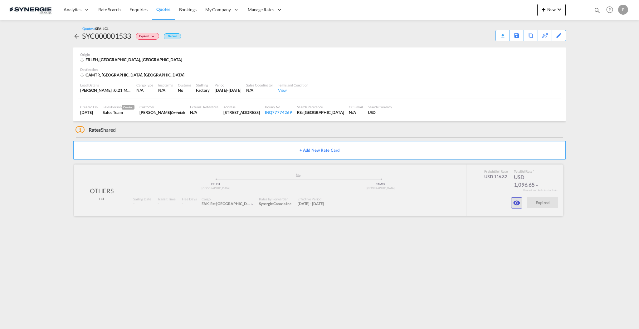
click at [513, 204] on md-icon "icon-eye" at bounding box center [516, 202] width 7 height 7
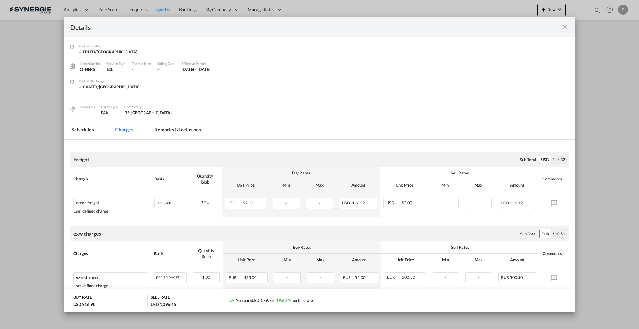
click at [186, 133] on md-tab-item "Remarks & Inclusions" at bounding box center [177, 130] width 61 height 17
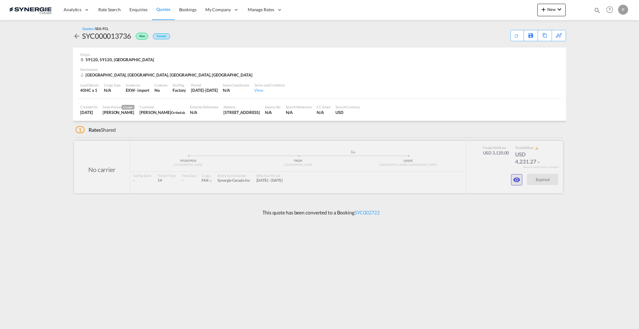
click at [513, 178] on md-icon "icon-eye" at bounding box center [516, 179] width 7 height 7
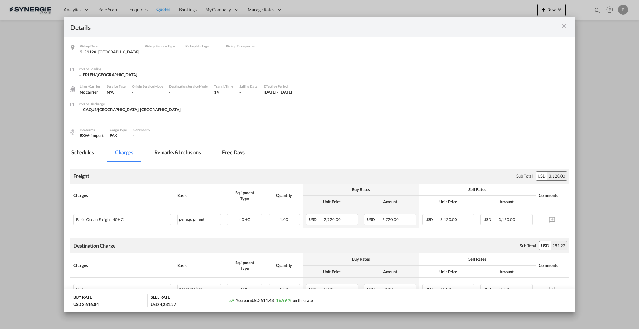
click at [202, 150] on md-tab-item "Remarks & Inclusions" at bounding box center [177, 153] width 61 height 17
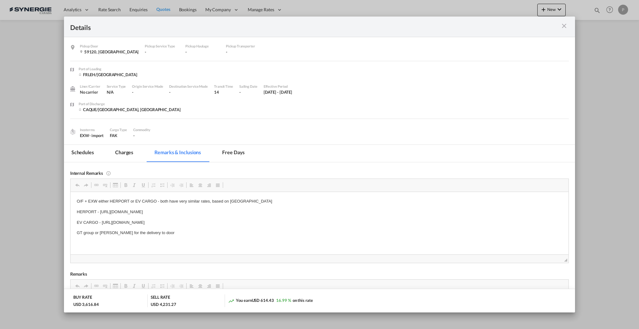
drag, startPoint x: 273, startPoint y: 220, endPoint x: 102, endPoint y: 220, distance: 170.9
click at [102, 220] on p "EV CARGO - [URL][DOMAIN_NAME]" at bounding box center [318, 222] width 485 height 7
copy p "[URL][DOMAIN_NAME]"
drag, startPoint x: 267, startPoint y: 211, endPoint x: 100, endPoint y: 211, distance: 166.9
click at [100, 211] on p "HERPORT - [URL][DOMAIN_NAME]" at bounding box center [318, 211] width 485 height 7
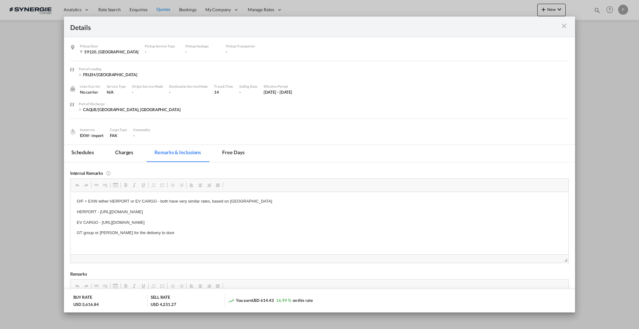
copy p "[URL][DOMAIN_NAME]"
